Goal: Check status: Check status

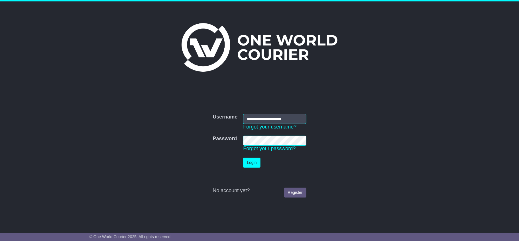
click at [186, 157] on form "**********" at bounding box center [260, 155] width 286 height 89
click at [246, 162] on button "Login" at bounding box center [251, 162] width 17 height 10
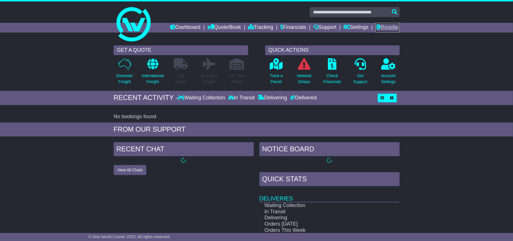
click at [387, 28] on link "Reseller" at bounding box center [388, 28] width 24 height 10
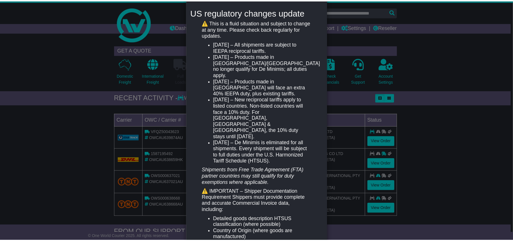
scroll to position [114, 0]
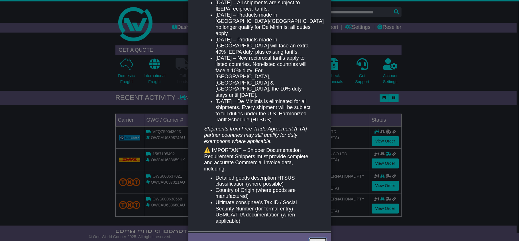
click at [309, 237] on link "Close" at bounding box center [318, 242] width 18 height 10
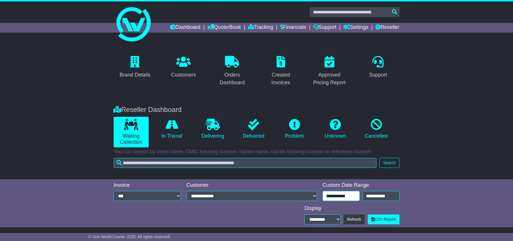
click at [350, 193] on input "**********" at bounding box center [341, 196] width 37 height 10
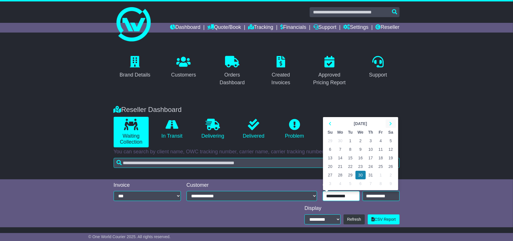
click at [390, 125] on icon at bounding box center [391, 123] width 3 height 4
click at [381, 166] on td "22" at bounding box center [381, 166] width 10 height 9
type input "**********"
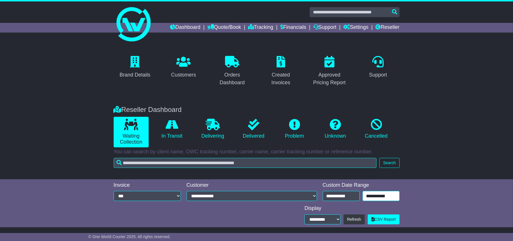
click at [384, 196] on input "**********" at bounding box center [381, 196] width 37 height 10
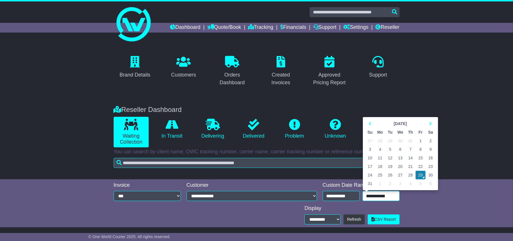
click at [410, 175] on td "28" at bounding box center [411, 174] width 10 height 9
type input "**********"
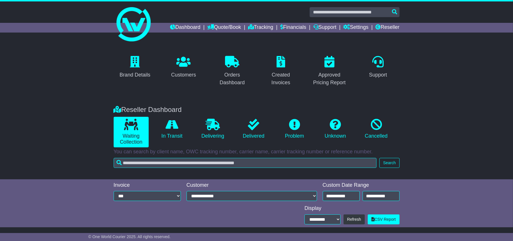
scroll to position [18, 0]
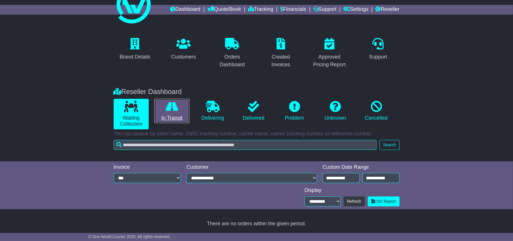
click at [171, 107] on icon at bounding box center [172, 106] width 13 height 11
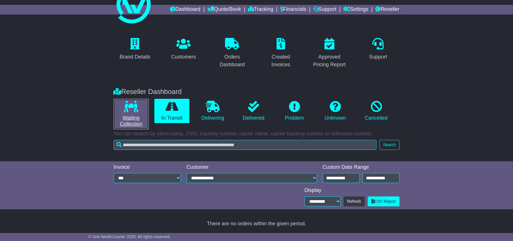
click at [135, 108] on icon at bounding box center [131, 106] width 14 height 11
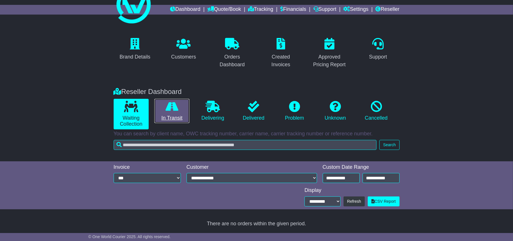
click at [176, 107] on icon at bounding box center [172, 106] width 13 height 11
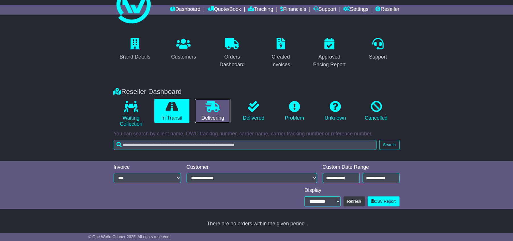
click at [210, 108] on icon at bounding box center [213, 106] width 14 height 11
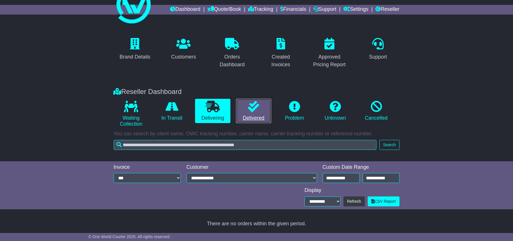
click at [256, 107] on icon at bounding box center [253, 106] width 11 height 11
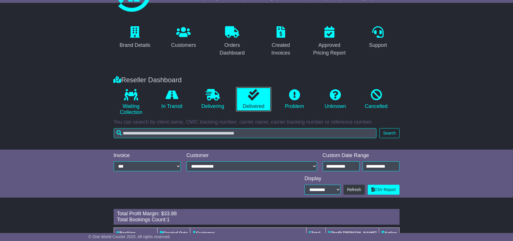
scroll to position [0, 0]
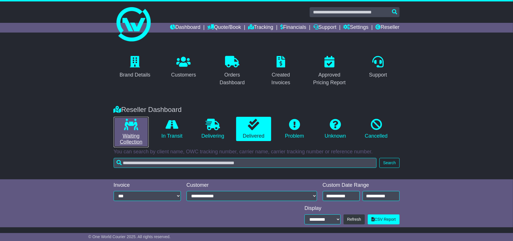
click at [132, 125] on icon at bounding box center [131, 124] width 14 height 11
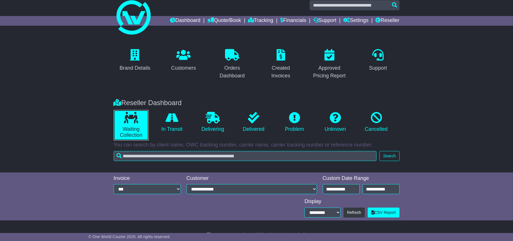
scroll to position [18, 0]
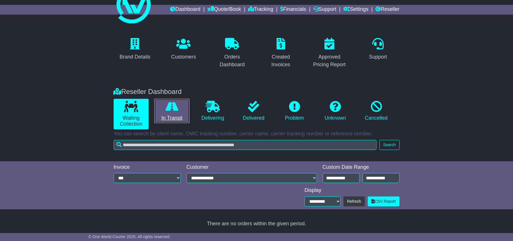
click at [174, 103] on icon at bounding box center [172, 106] width 13 height 11
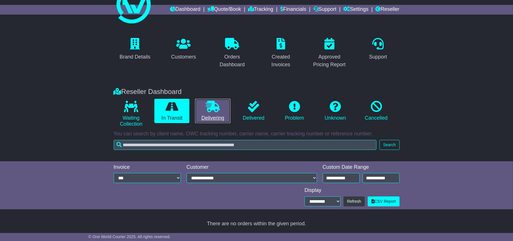
click at [206, 110] on icon at bounding box center [213, 106] width 14 height 11
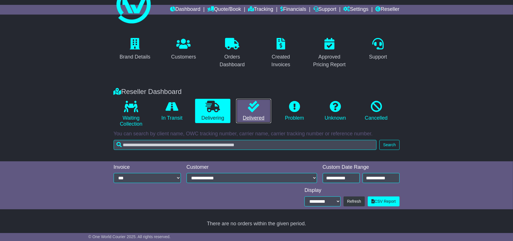
click at [255, 107] on icon at bounding box center [253, 106] width 11 height 11
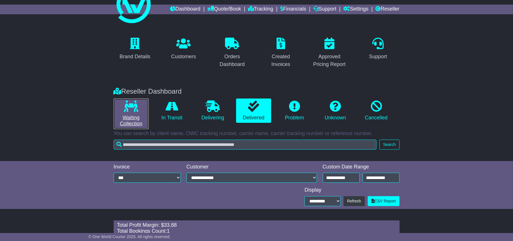
click at [128, 109] on icon at bounding box center [131, 105] width 14 height 11
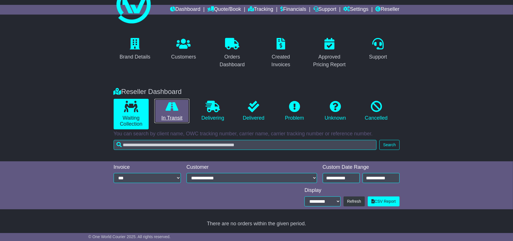
click at [169, 106] on icon at bounding box center [172, 106] width 13 height 11
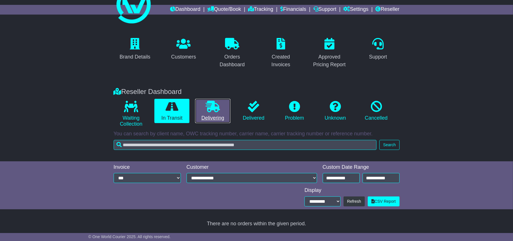
click at [218, 105] on icon at bounding box center [213, 106] width 14 height 11
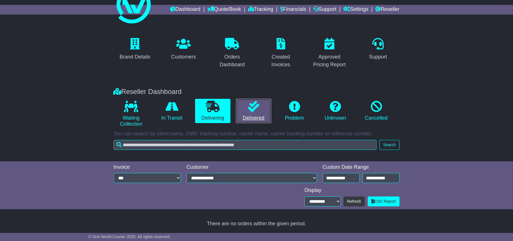
click at [242, 105] on link "Delivered" at bounding box center [253, 111] width 35 height 25
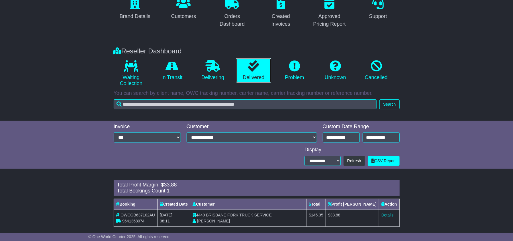
scroll to position [65, 0]
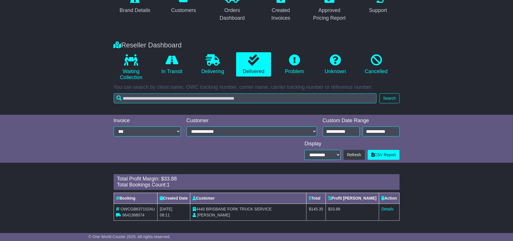
click at [130, 208] on span "OWCGB637102AU" at bounding box center [138, 208] width 34 height 5
copy span "OWCGB637102AU"
click at [126, 212] on span "9641368074" at bounding box center [133, 214] width 22 height 5
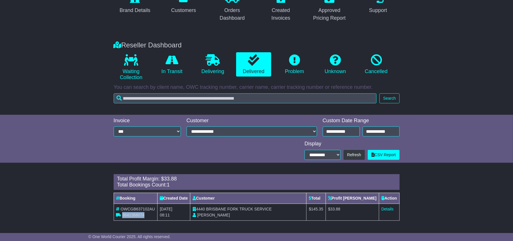
copy span "9641368074"
drag, startPoint x: 328, startPoint y: 209, endPoint x: 358, endPoint y: 208, distance: 30.8
click at [358, 208] on tr "OWCGB637102AU 9641368074 22nd August 2025 08:11 4440 BRISBANE FORK TRUCK SERVIC…" at bounding box center [257, 211] width 286 height 17
copy tr "$ 145.35 $ 33.88"
click at [391, 208] on link "Details" at bounding box center [388, 208] width 12 height 5
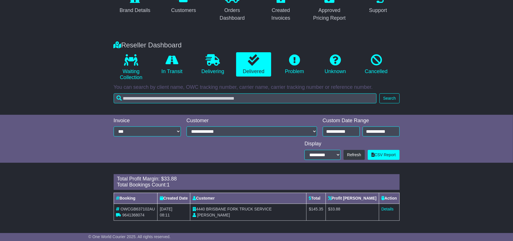
click at [145, 209] on span "OWCGB637102AU" at bounding box center [138, 208] width 34 height 5
copy span "OWCGB637102AU"
click at [298, 62] on icon at bounding box center [294, 59] width 11 height 11
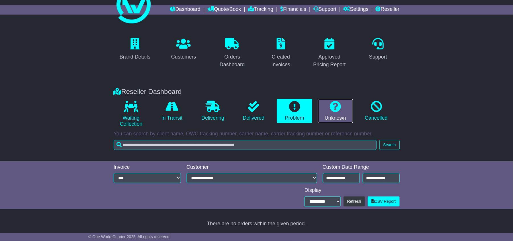
click at [329, 105] on link "Unknown" at bounding box center [335, 111] width 35 height 25
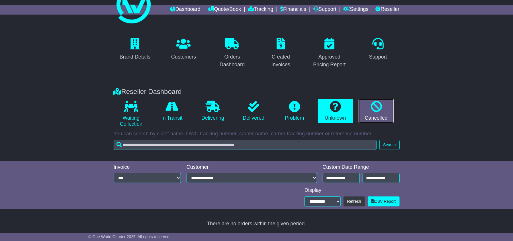
click at [379, 103] on icon at bounding box center [376, 106] width 11 height 11
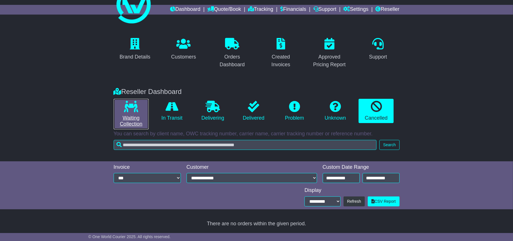
click at [132, 107] on icon at bounding box center [131, 106] width 14 height 11
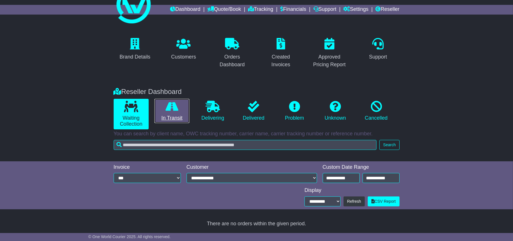
click at [176, 107] on icon at bounding box center [172, 106] width 13 height 11
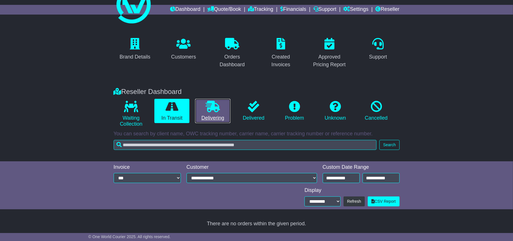
click at [214, 103] on icon at bounding box center [213, 106] width 14 height 11
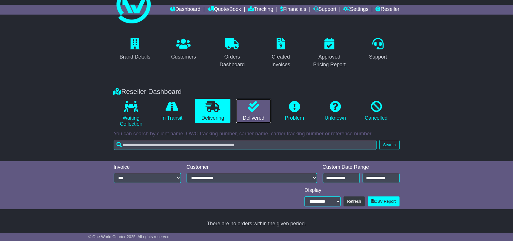
click at [250, 101] on icon at bounding box center [253, 106] width 11 height 11
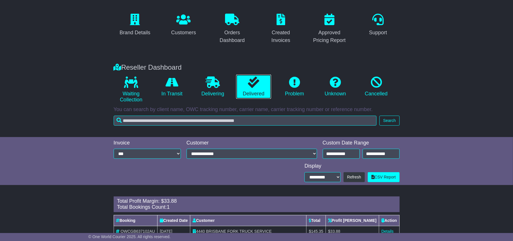
scroll to position [65, 0]
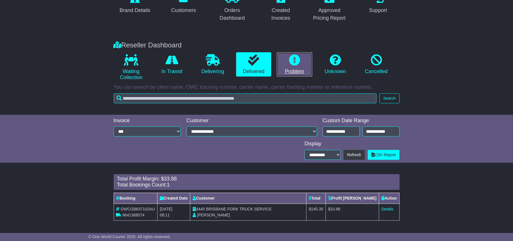
click at [296, 62] on icon at bounding box center [294, 59] width 11 height 11
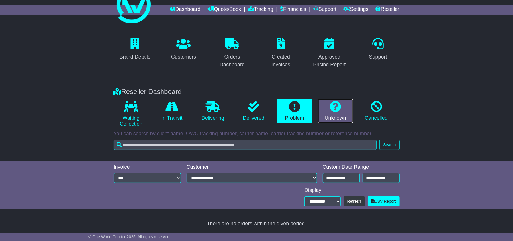
click at [334, 105] on icon at bounding box center [335, 106] width 11 height 11
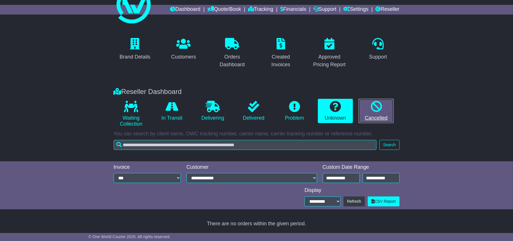
click at [377, 101] on icon at bounding box center [376, 106] width 11 height 11
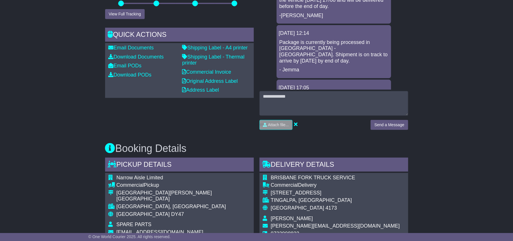
scroll to position [228, 0]
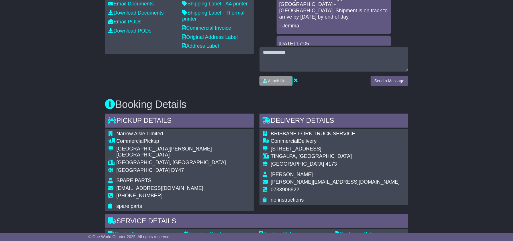
click at [123, 131] on span "Narrow Aisle Limited" at bounding box center [140, 134] width 47 height 6
drag, startPoint x: 123, startPoint y: 131, endPoint x: 140, endPoint y: 132, distance: 16.8
click at [126, 132] on span "Narrow Aisle Limited" at bounding box center [140, 134] width 47 height 6
click at [152, 133] on span "Narrow Aisle Limited" at bounding box center [140, 134] width 47 height 6
copy span "Narrow Aisle Limited"
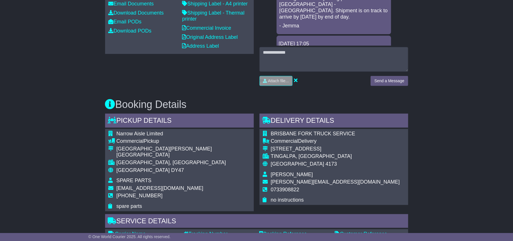
click at [283, 132] on span "BRISBANE FORK TRUCK SERVICE" at bounding box center [313, 134] width 84 height 6
click at [348, 131] on span "BRISBANE FORK TRUCK SERVICE" at bounding box center [313, 134] width 84 height 6
copy span "BRISBANE FORK TRUCK SERVICE"
